Goal: Transaction & Acquisition: Purchase product/service

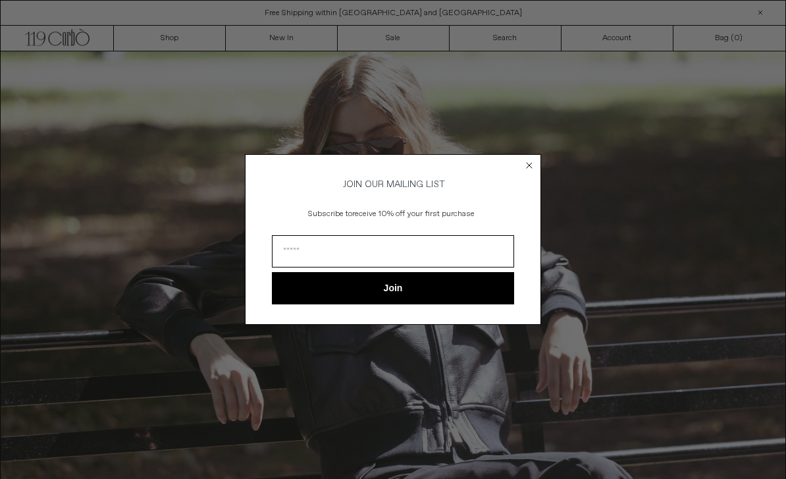
click at [534, 161] on circle "Close dialog" at bounding box center [530, 165] width 13 height 13
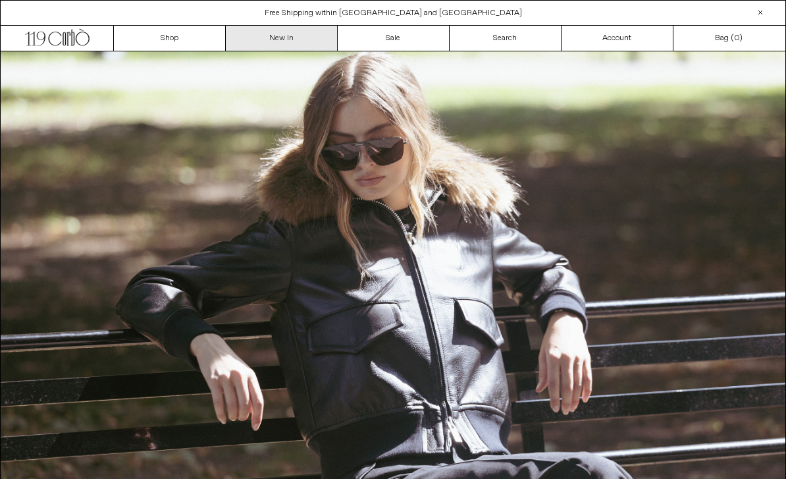
click at [294, 40] on link "New In" at bounding box center [282, 38] width 112 height 25
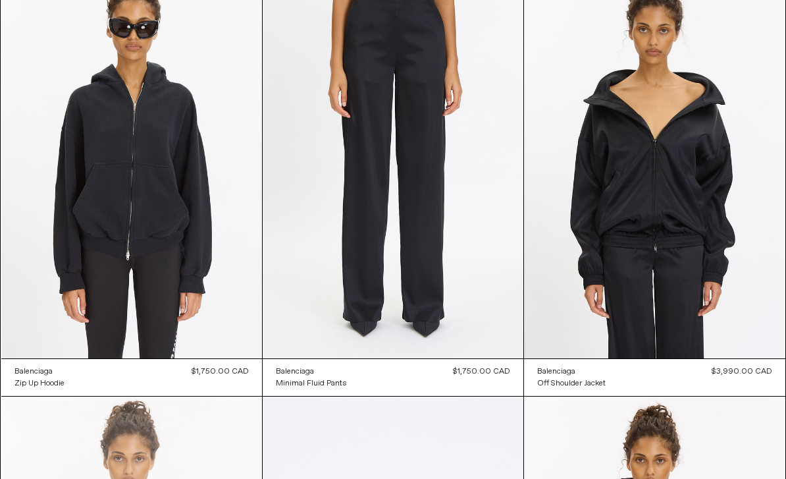
scroll to position [2689, 0]
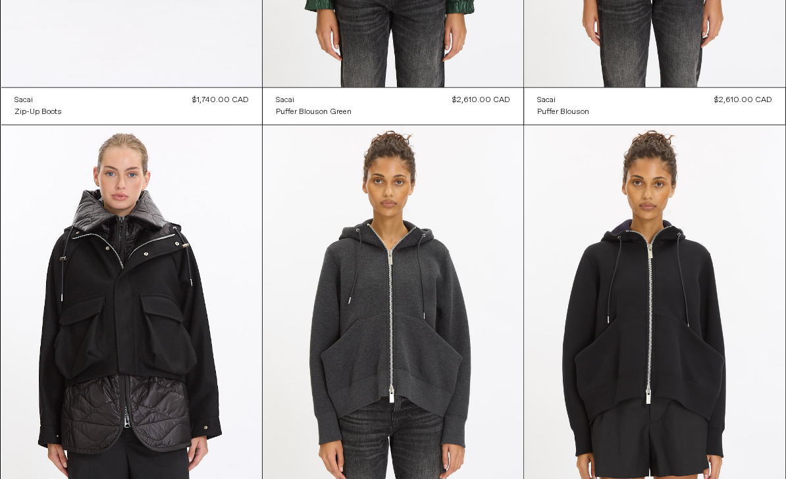
scroll to position [8976, 0]
